Goal: Task Accomplishment & Management: Use online tool/utility

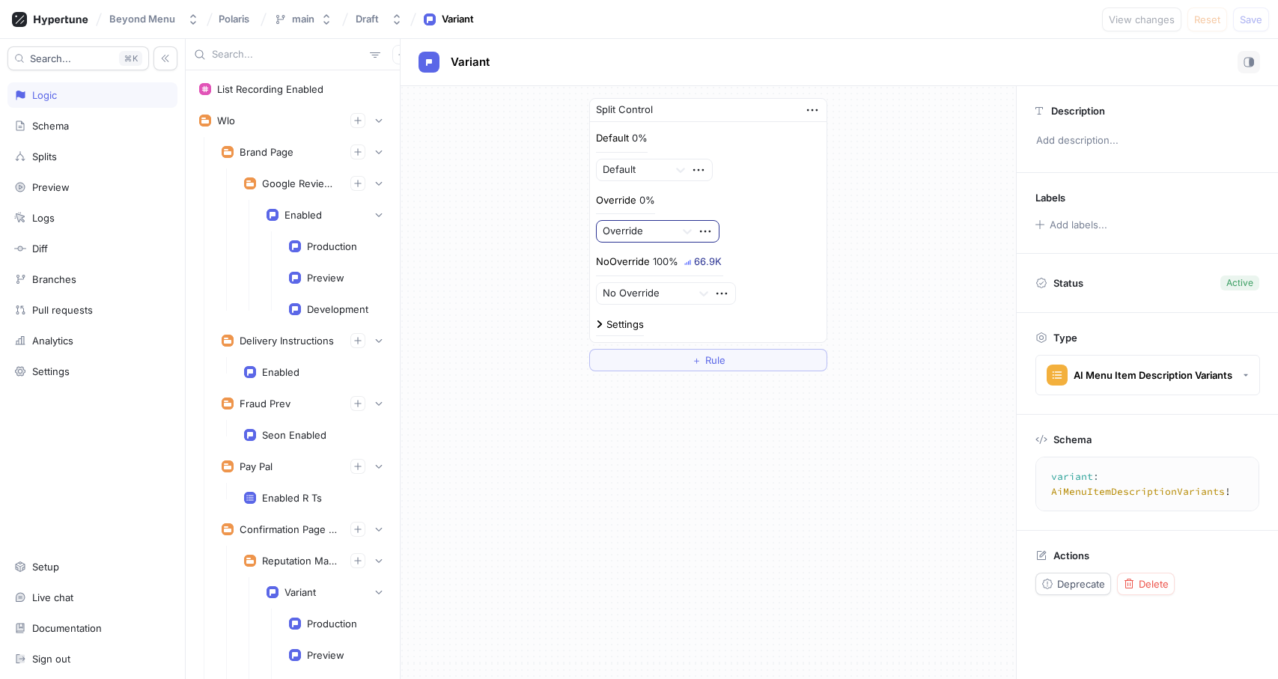
scroll to position [1972, 0]
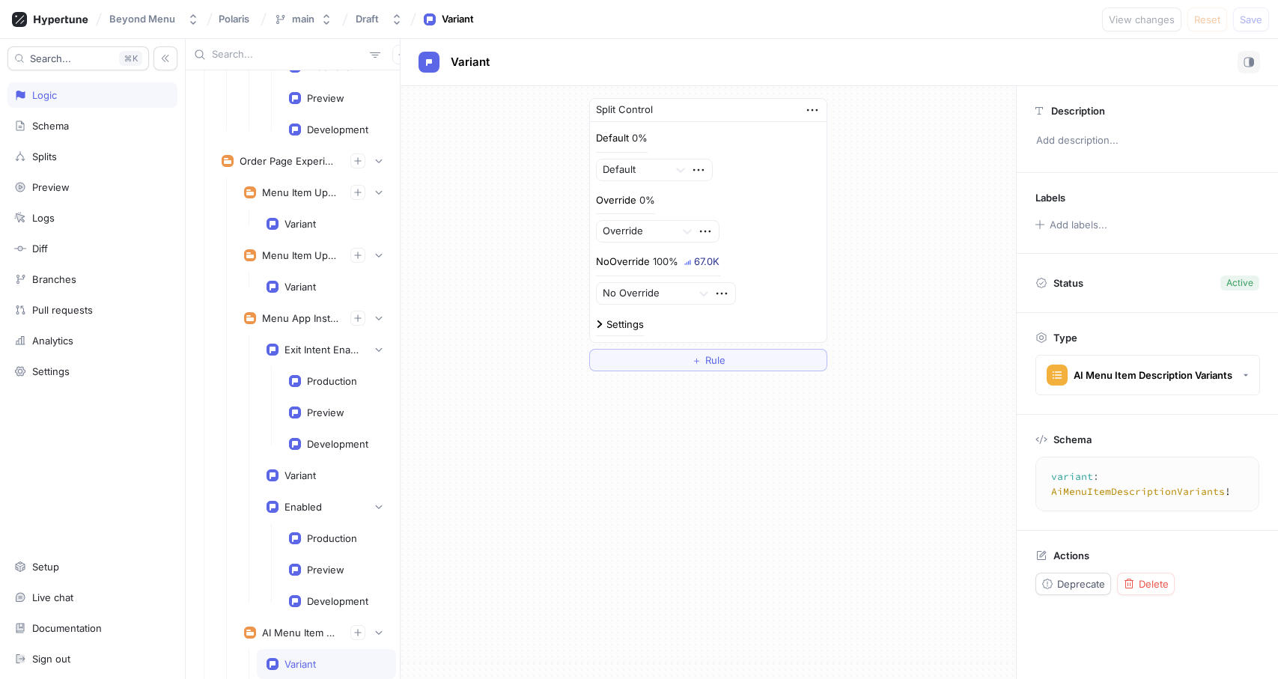
click at [261, 50] on input "text" at bounding box center [288, 54] width 152 height 15
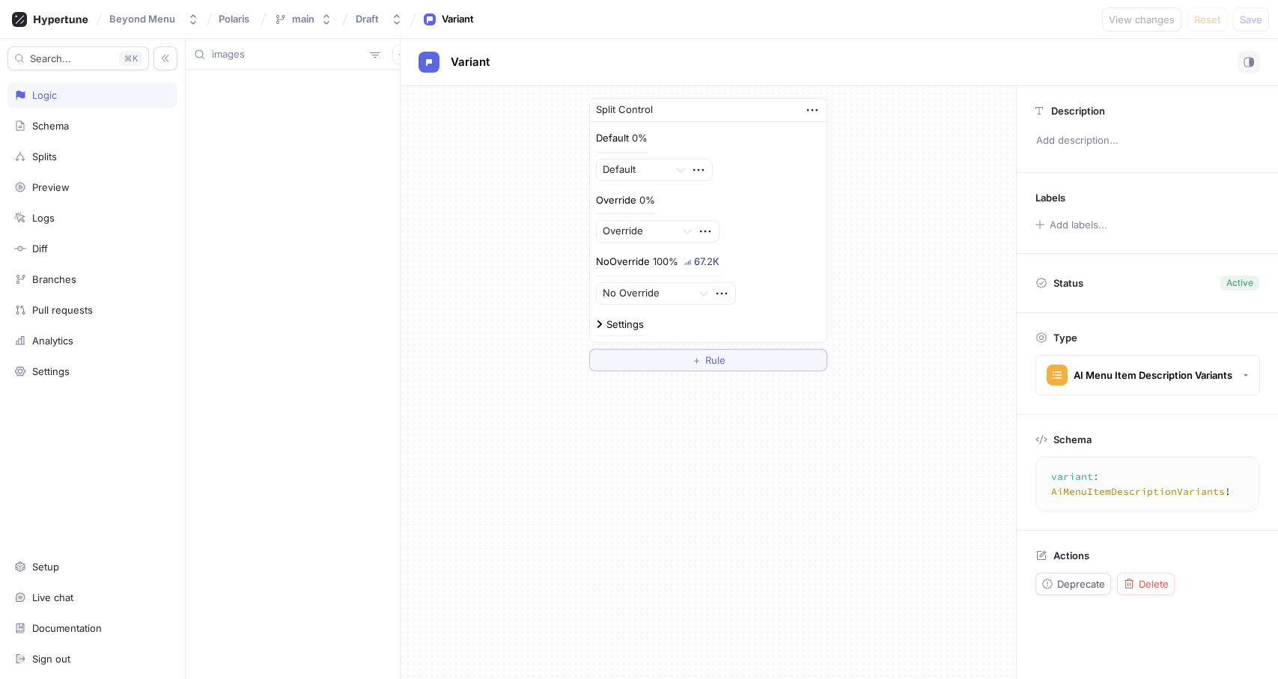
click at [305, 56] on input "images" at bounding box center [288, 54] width 152 height 15
click at [262, 58] on input "image" at bounding box center [288, 54] width 152 height 15
type input "photo"
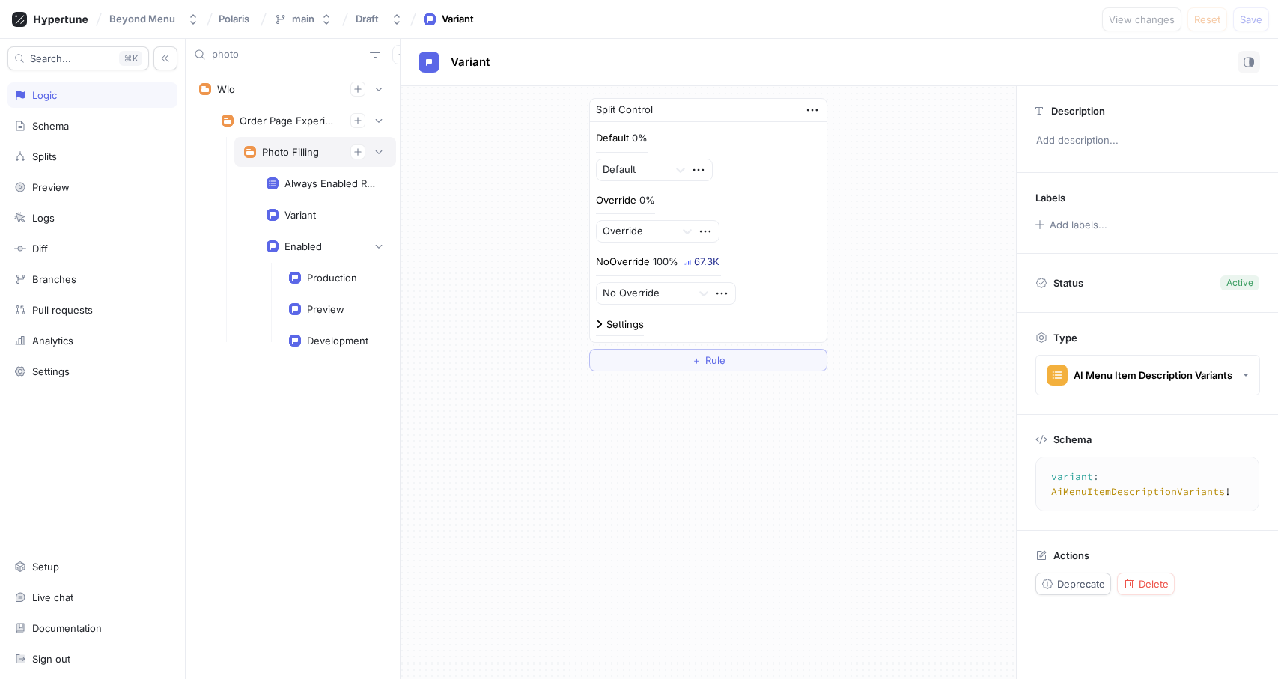
click at [290, 139] on div "Photo Filling" at bounding box center [315, 152] width 162 height 30
type textarea "photoFilling: PhotoFillingExperiment!"
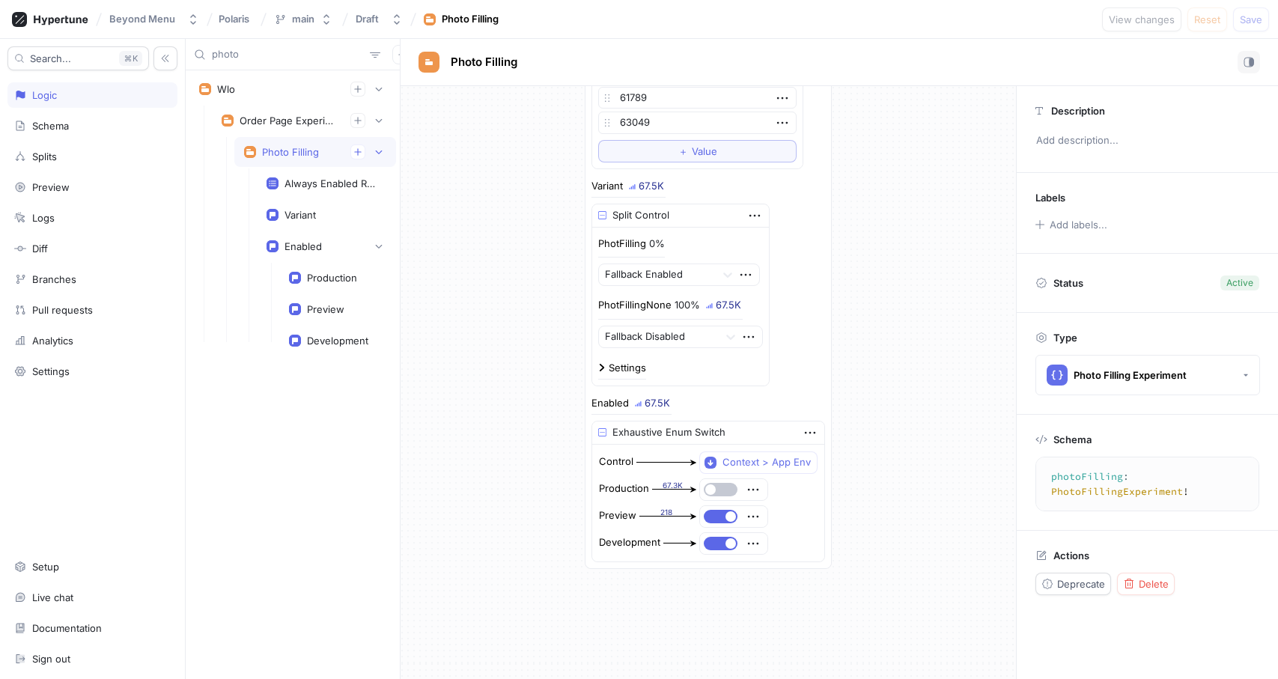
scroll to position [806, 0]
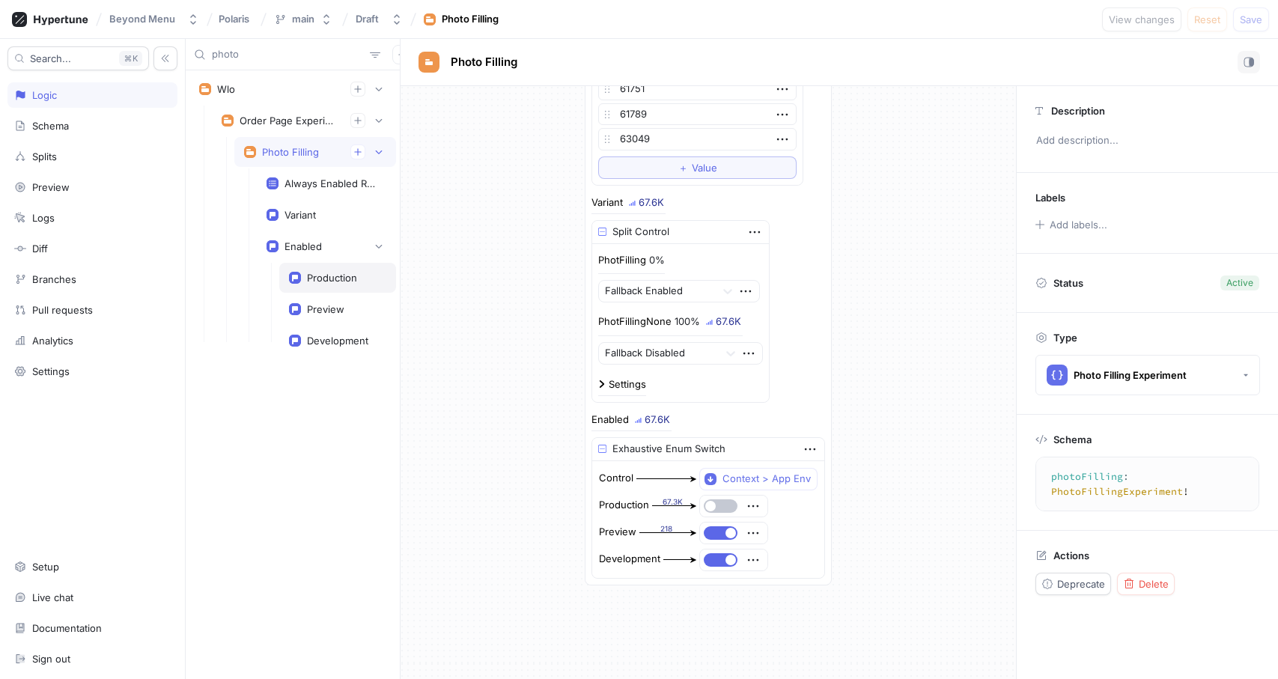
click at [313, 275] on div "Production" at bounding box center [332, 278] width 50 height 12
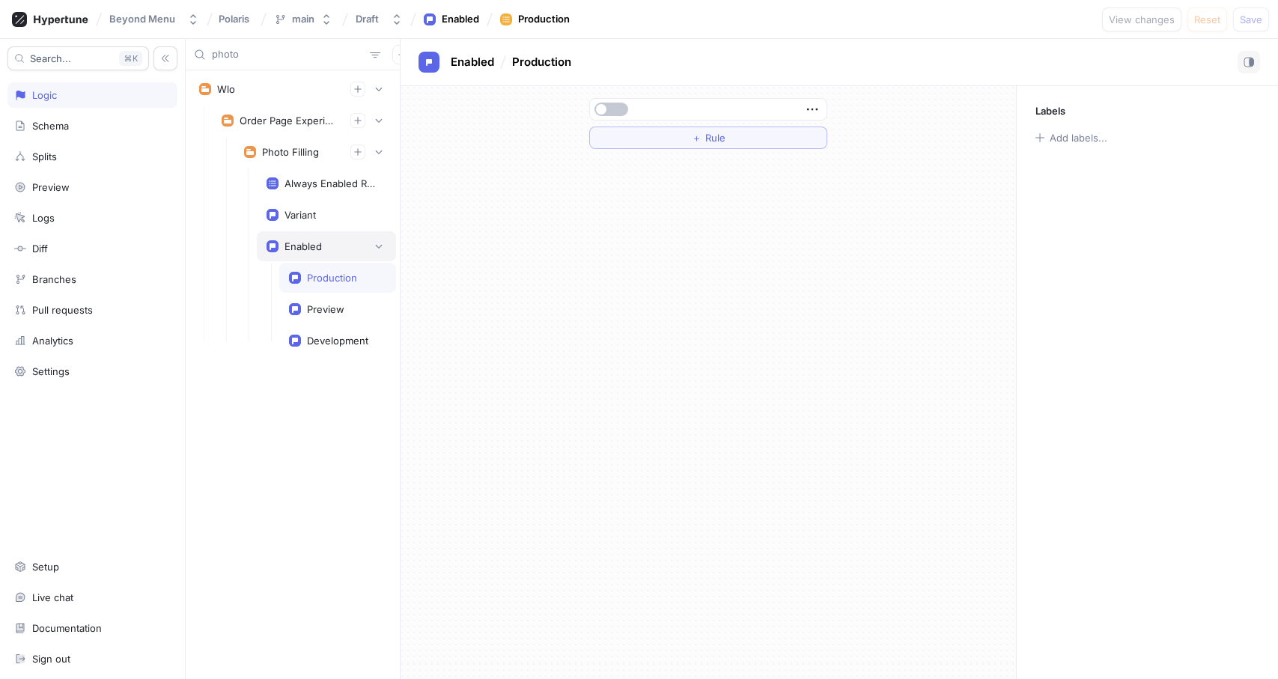
click at [309, 245] on div "Enabled" at bounding box center [302, 246] width 37 height 12
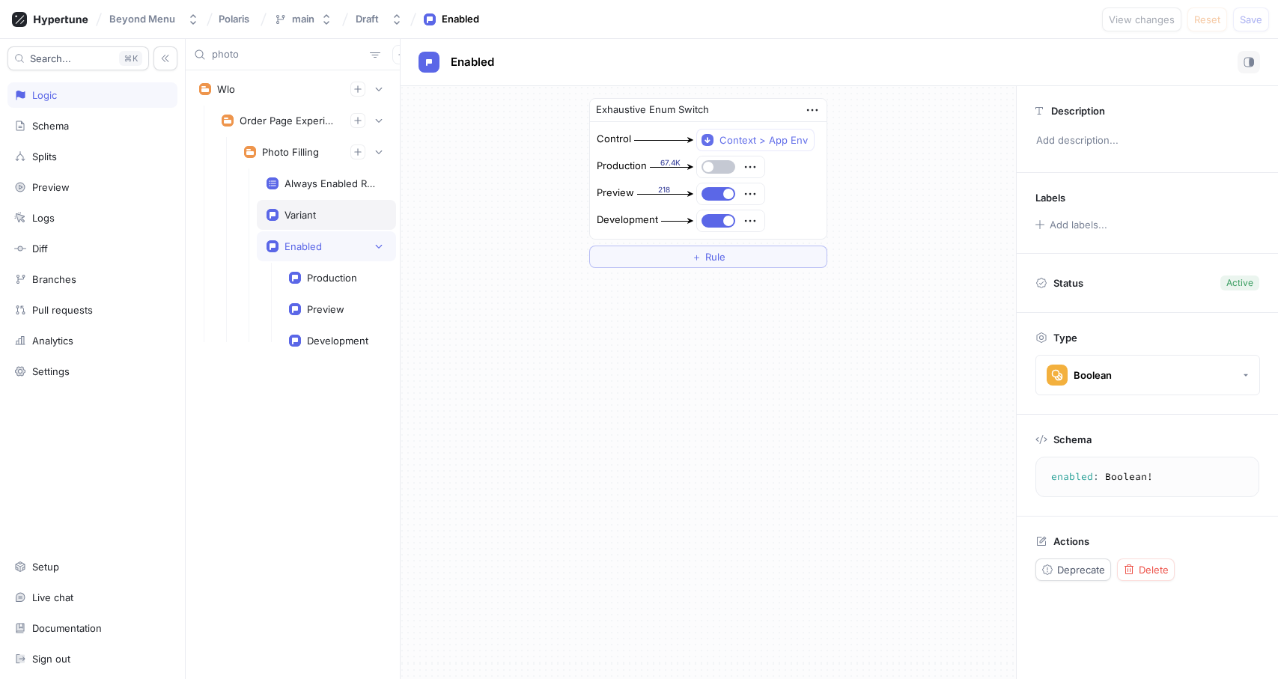
click at [302, 206] on div "Variant" at bounding box center [326, 215] width 139 height 30
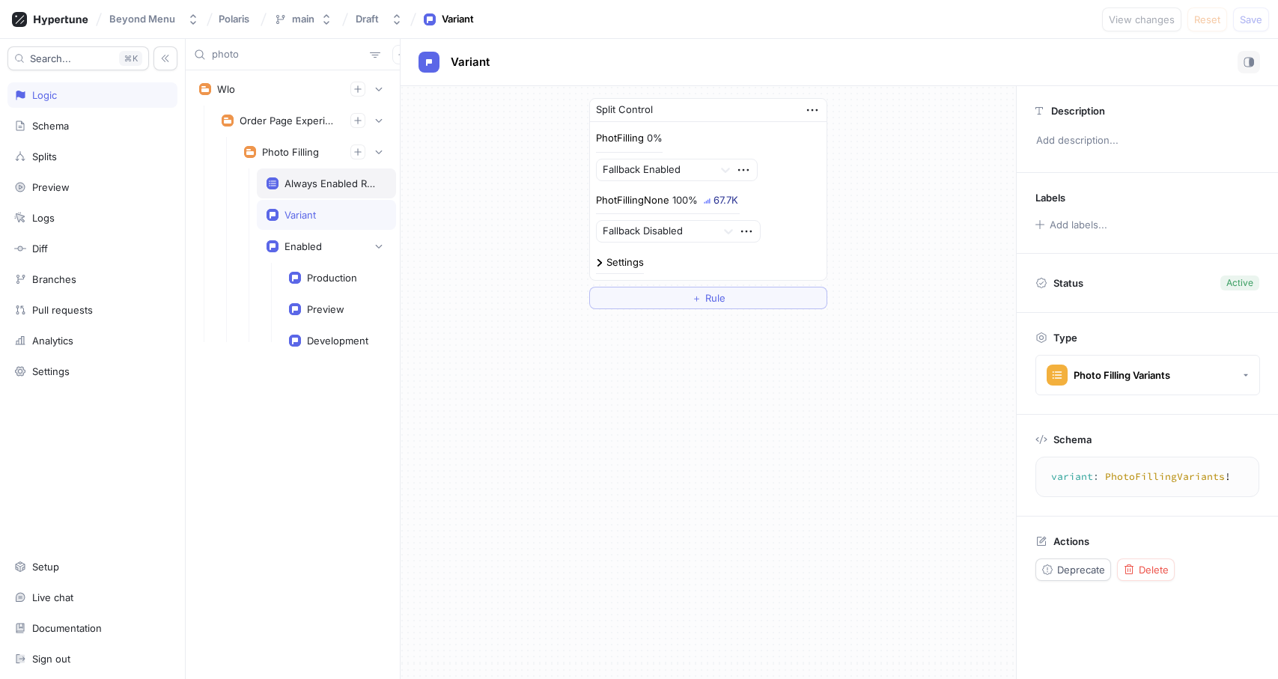
click at [309, 191] on div "Always Enabled Restaurant Ids" at bounding box center [326, 183] width 139 height 30
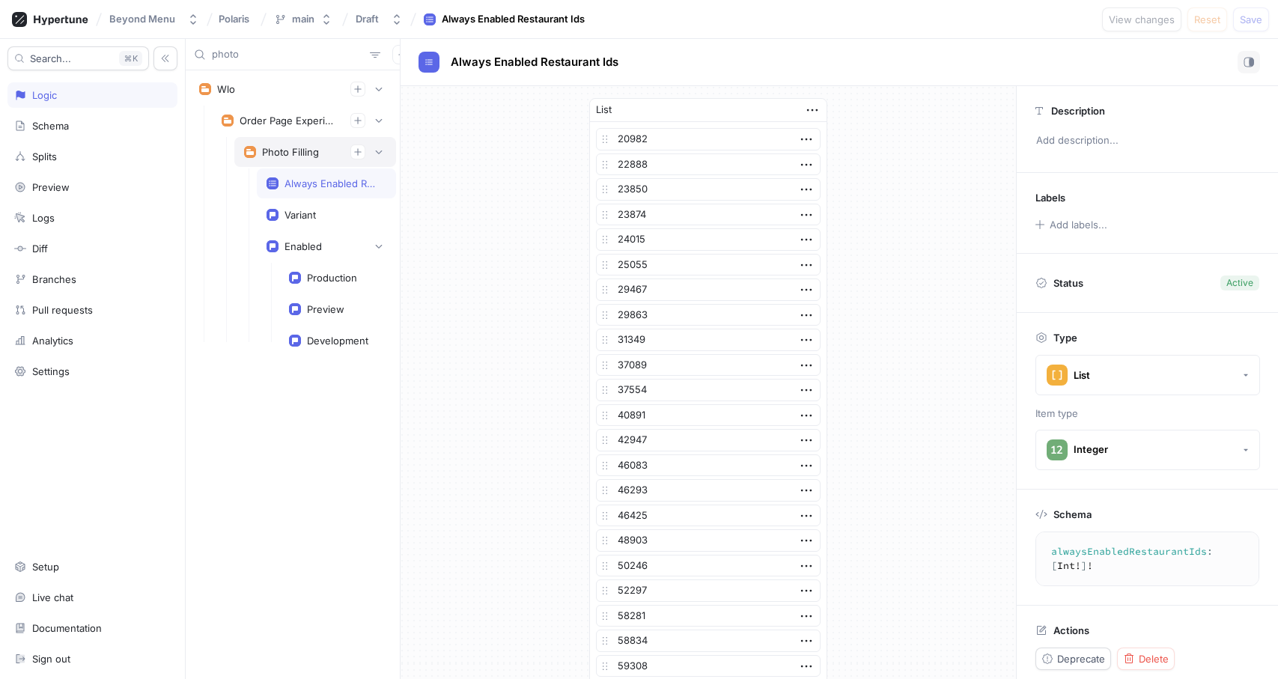
click at [291, 146] on div "Photo Filling" at bounding box center [290, 152] width 57 height 12
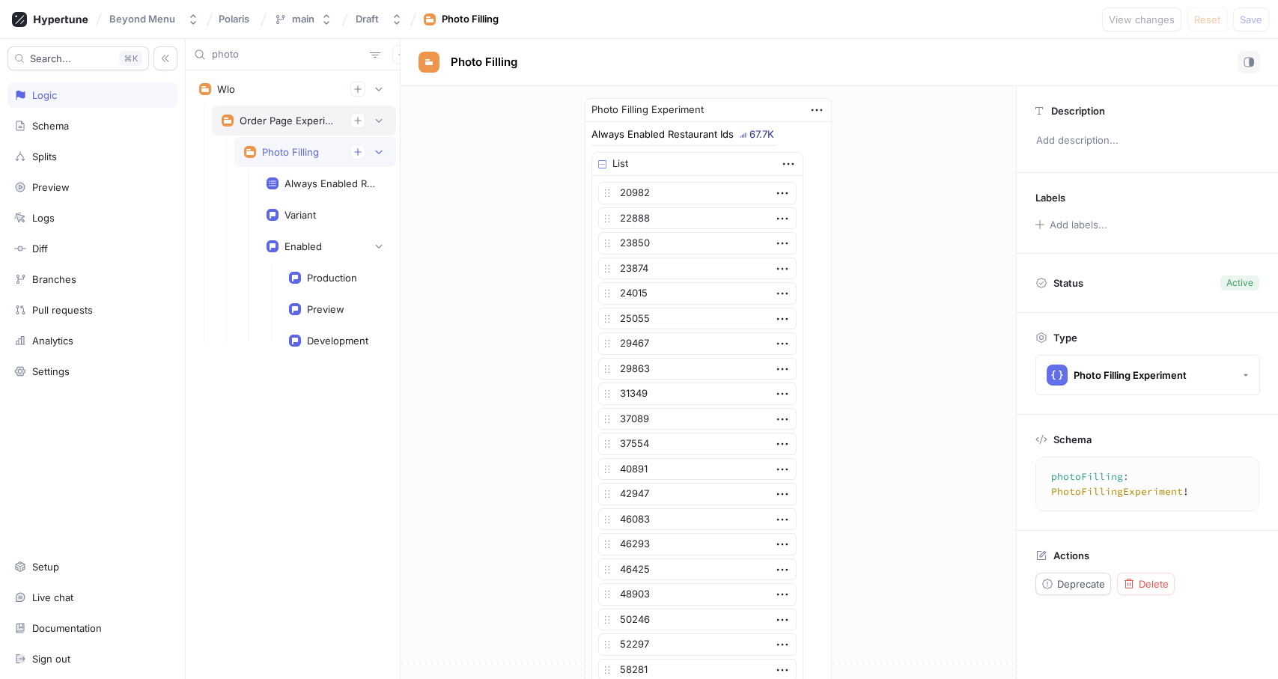
click at [278, 114] on div "Order Page Experiments" at bounding box center [304, 120] width 165 height 15
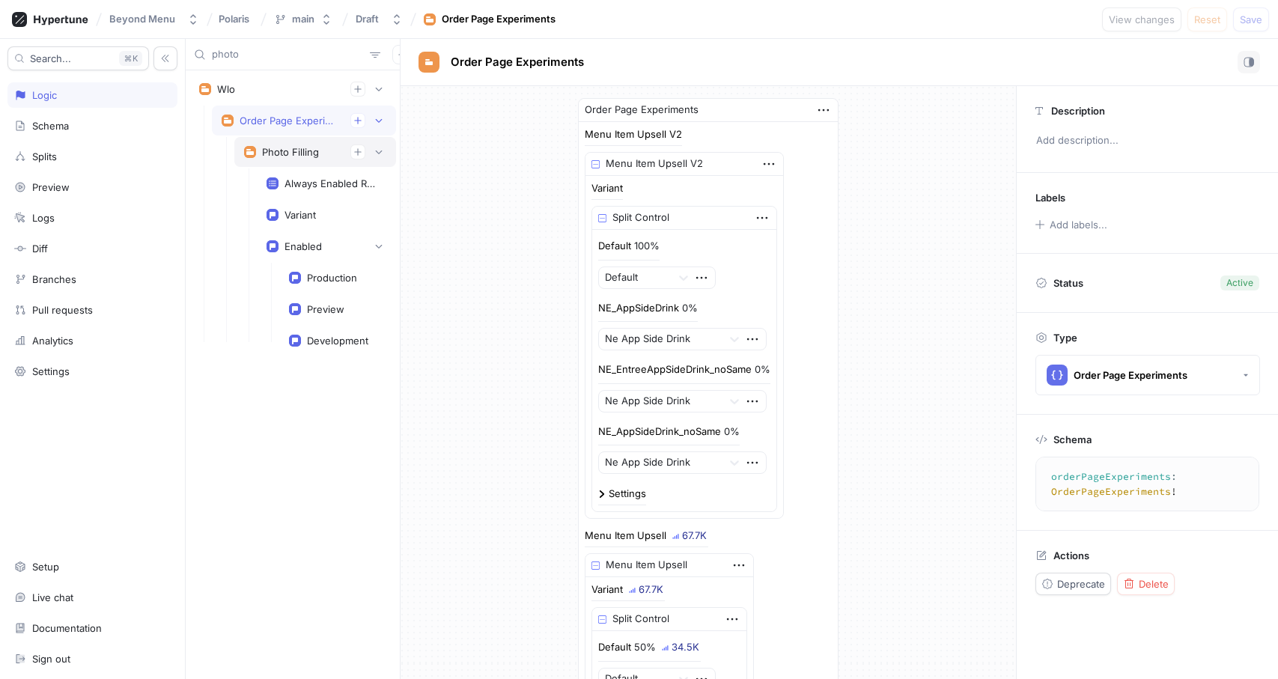
click at [277, 150] on div "Photo Filling" at bounding box center [290, 152] width 57 height 12
type textarea "photoFilling: PhotoFillingExperiment!"
